Goal: Navigation & Orientation: Find specific page/section

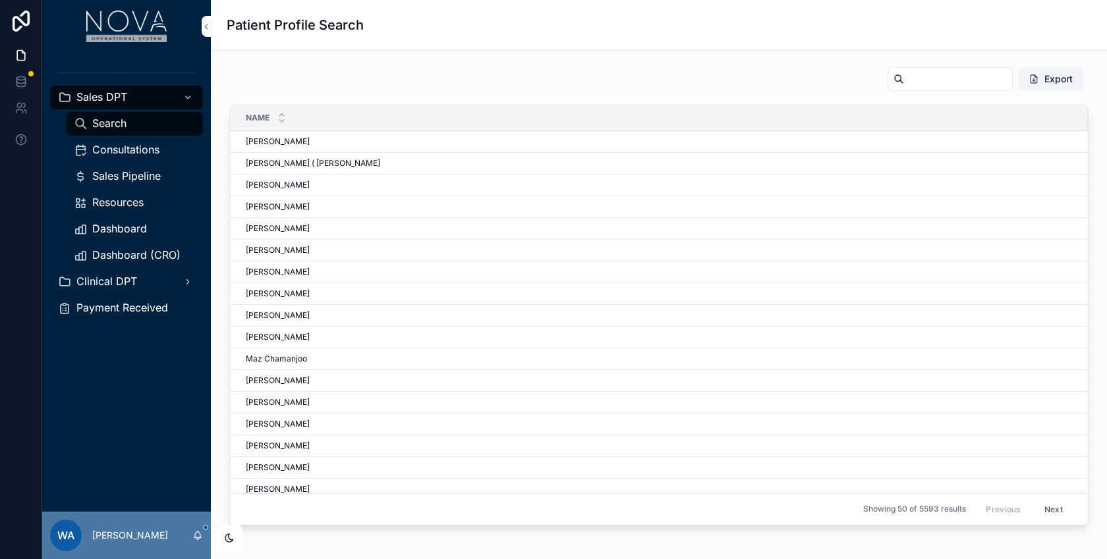
click at [139, 254] on span "Dashboard (CRO)" at bounding box center [136, 255] width 88 height 14
